Goal: Information Seeking & Learning: Learn about a topic

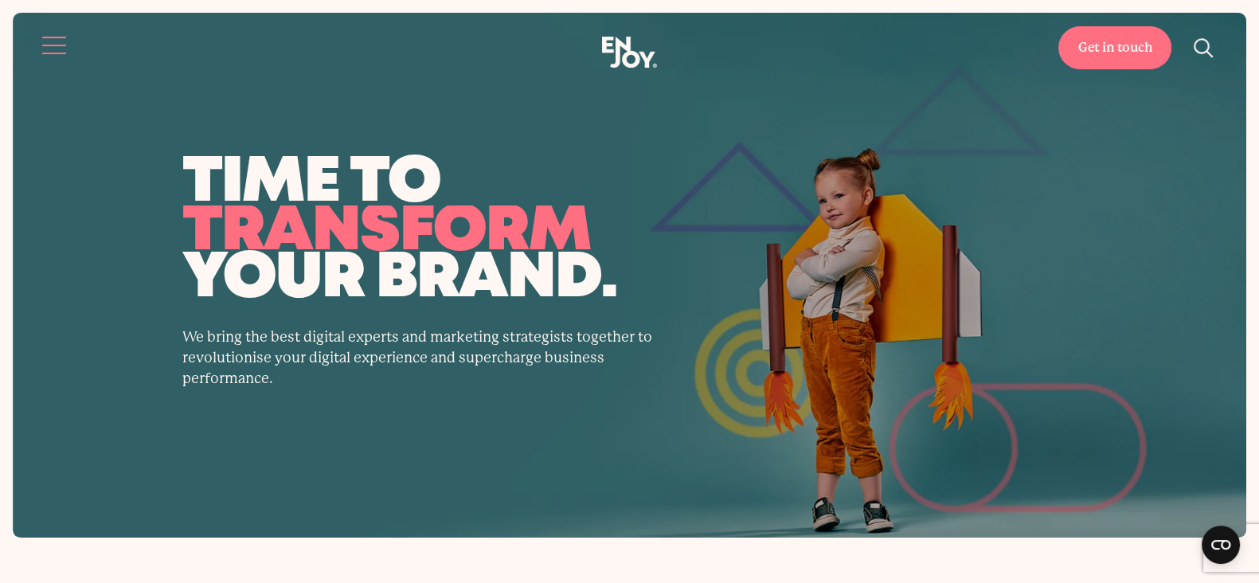
click at [64, 38] on button "Site navigation" at bounding box center [54, 45] width 33 height 33
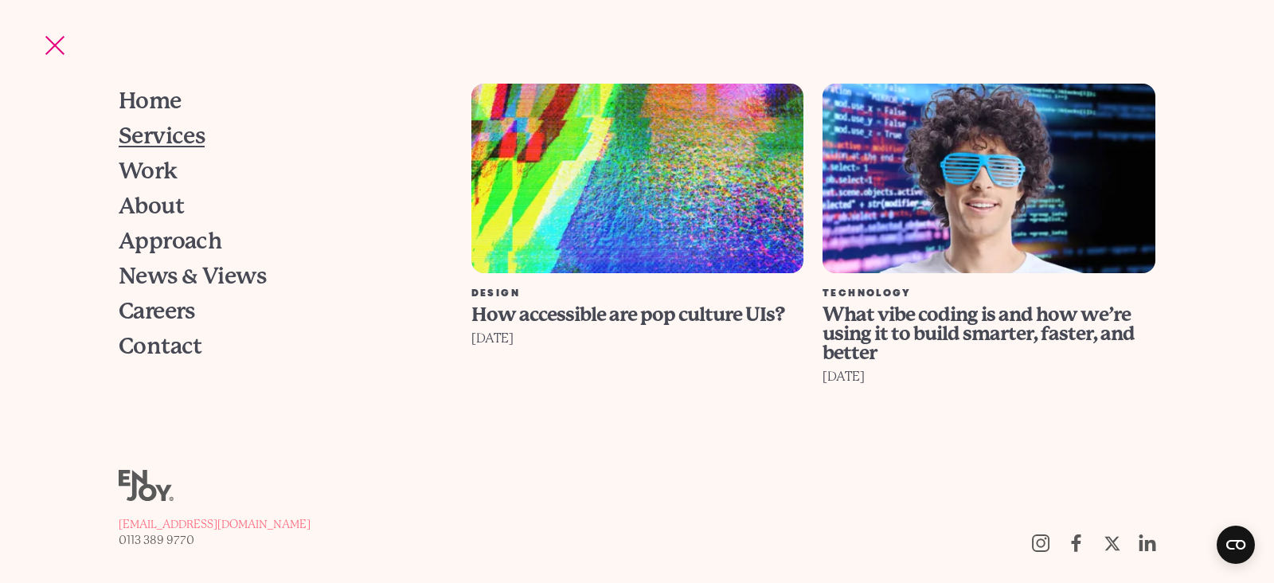
drag, startPoint x: 165, startPoint y: 137, endPoint x: 175, endPoint y: 145, distance: 13.1
click at [166, 136] on span "Services" at bounding box center [162, 136] width 87 height 22
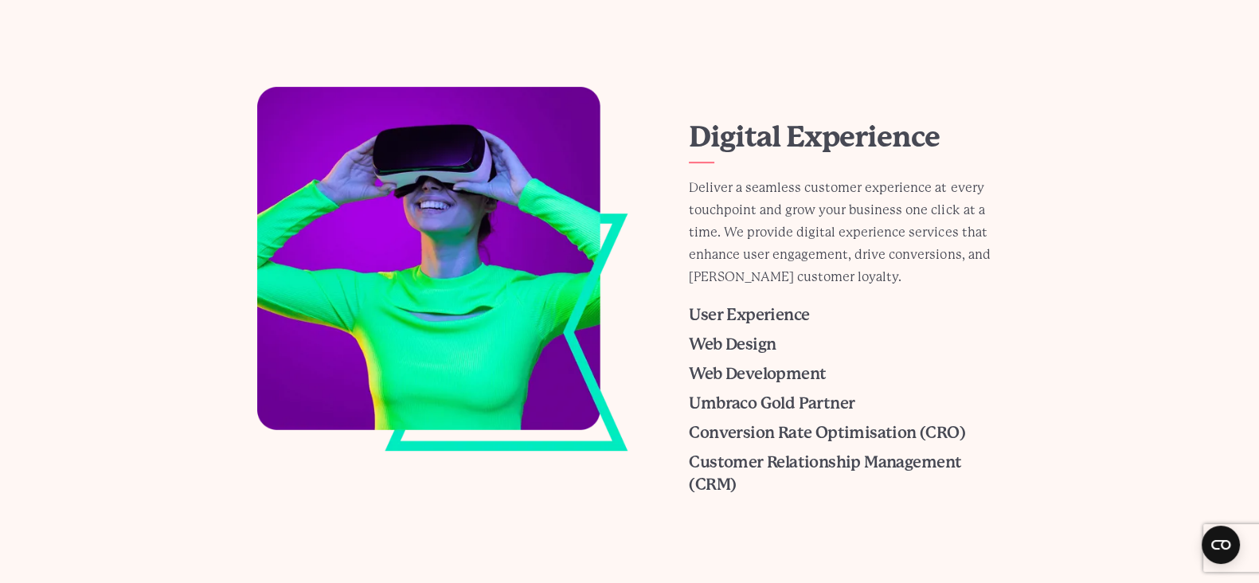
scroll to position [995, 0]
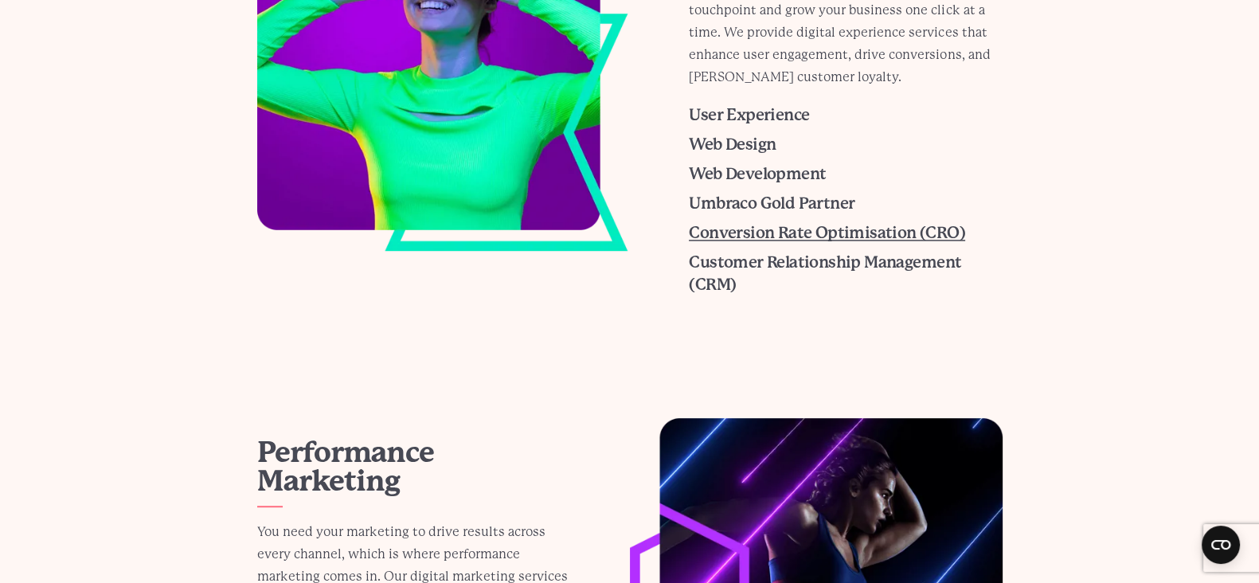
click at [763, 233] on span "Conversion Rate Optimisation (CRO)" at bounding box center [827, 233] width 276 height 18
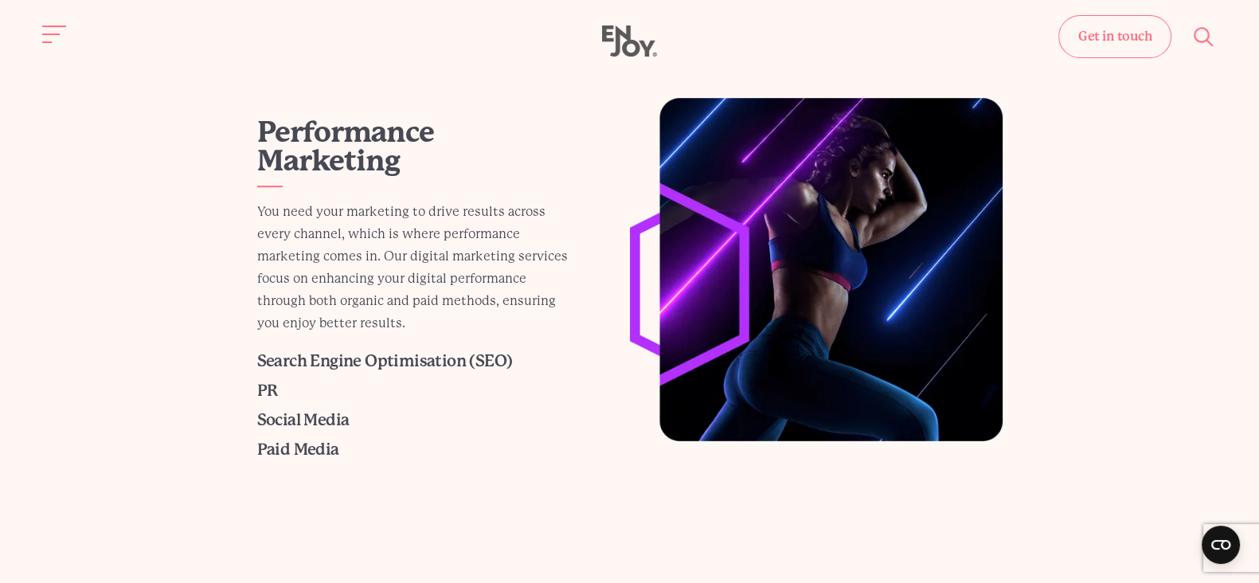
scroll to position [917, 0]
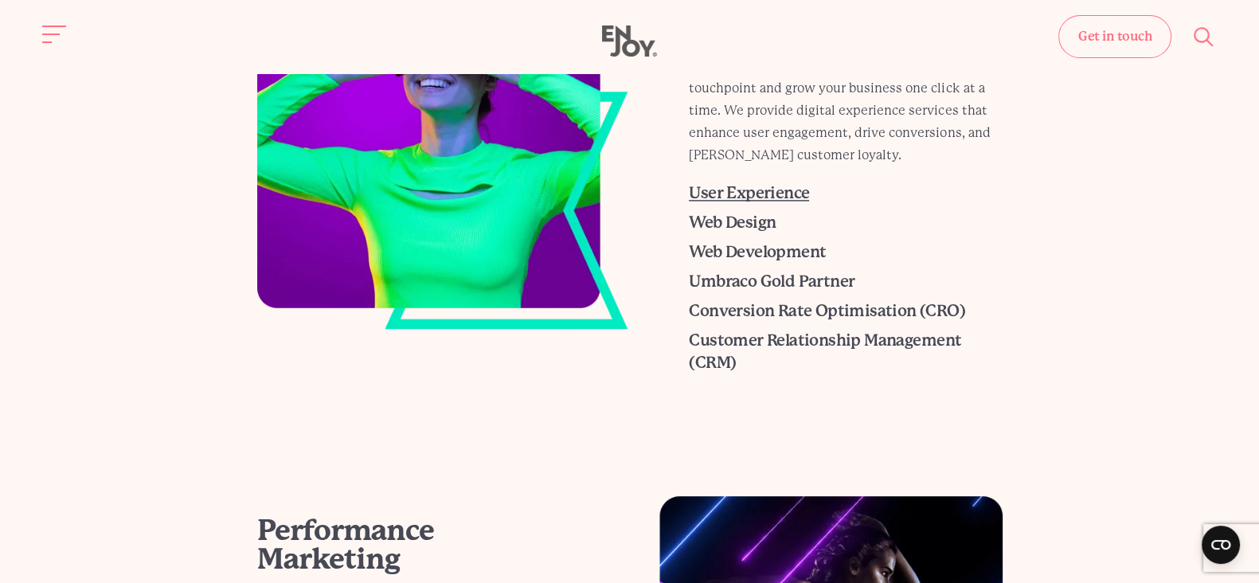
click at [750, 193] on span "User Experience" at bounding box center [749, 193] width 120 height 18
